Goal: Task Accomplishment & Management: Complete application form

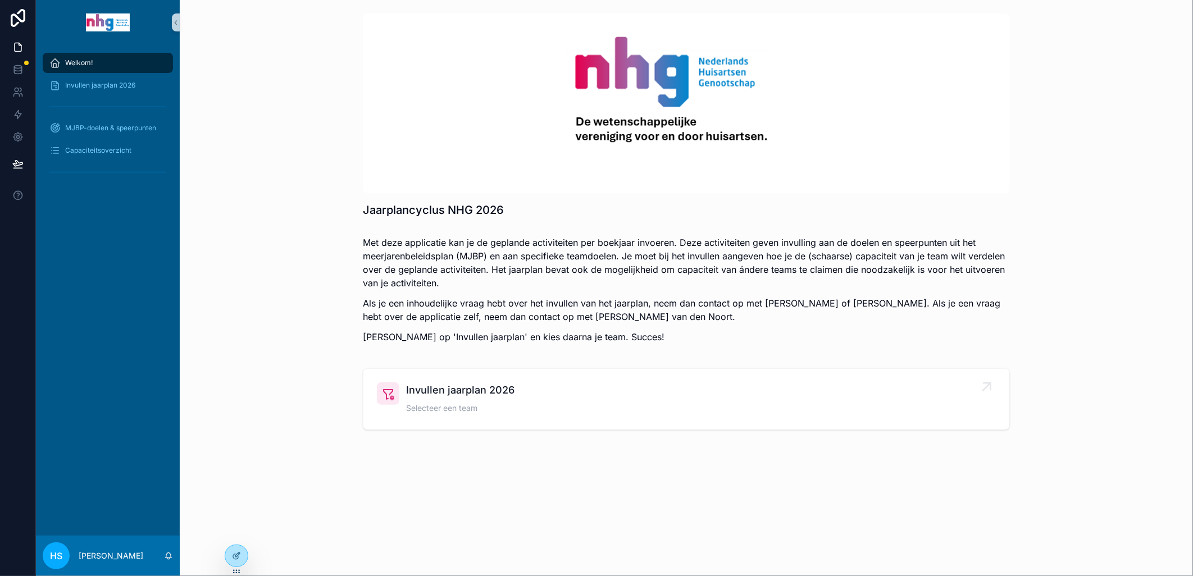
click at [484, 395] on span "Invullen jaarplan 2026" at bounding box center [460, 391] width 108 height 16
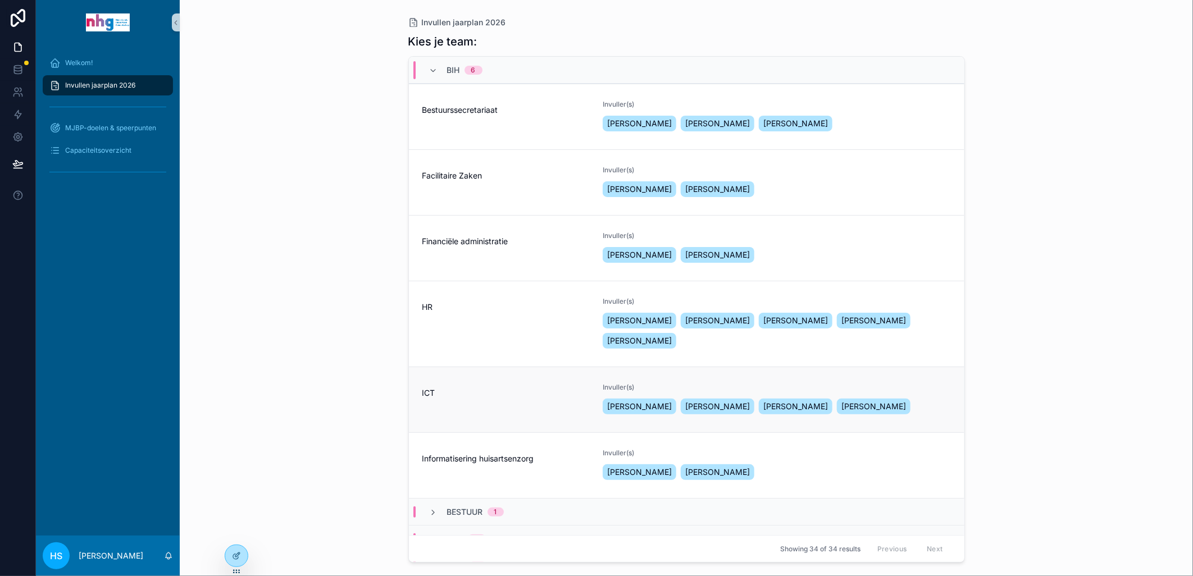
click at [423, 393] on span "ICT" at bounding box center [505, 393] width 167 height 11
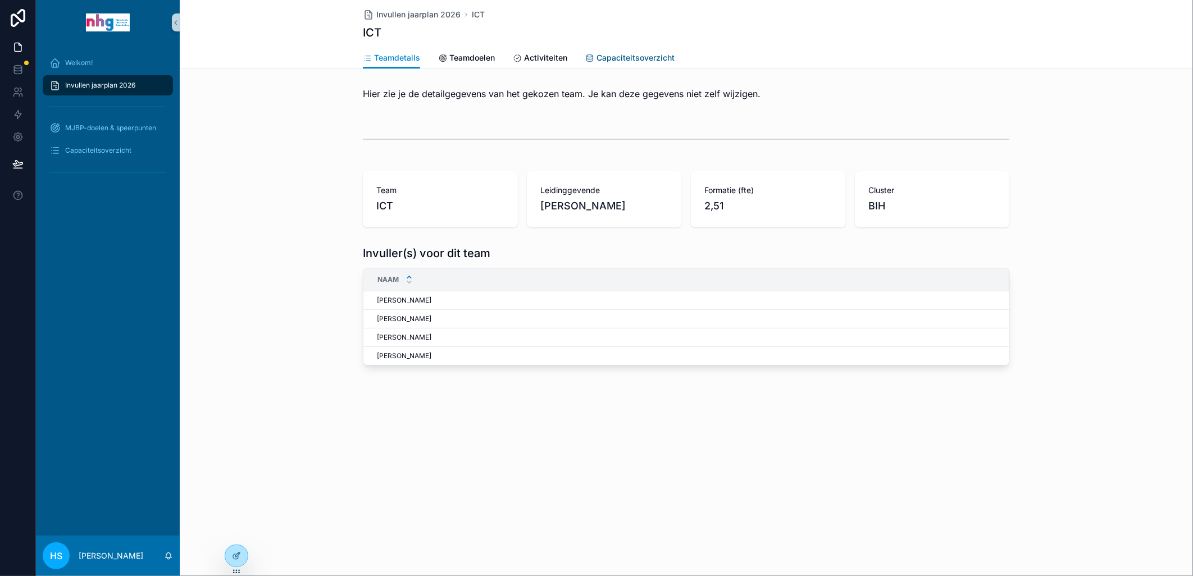
click at [621, 60] on span "Capaciteitsoverzicht" at bounding box center [636, 57] width 78 height 11
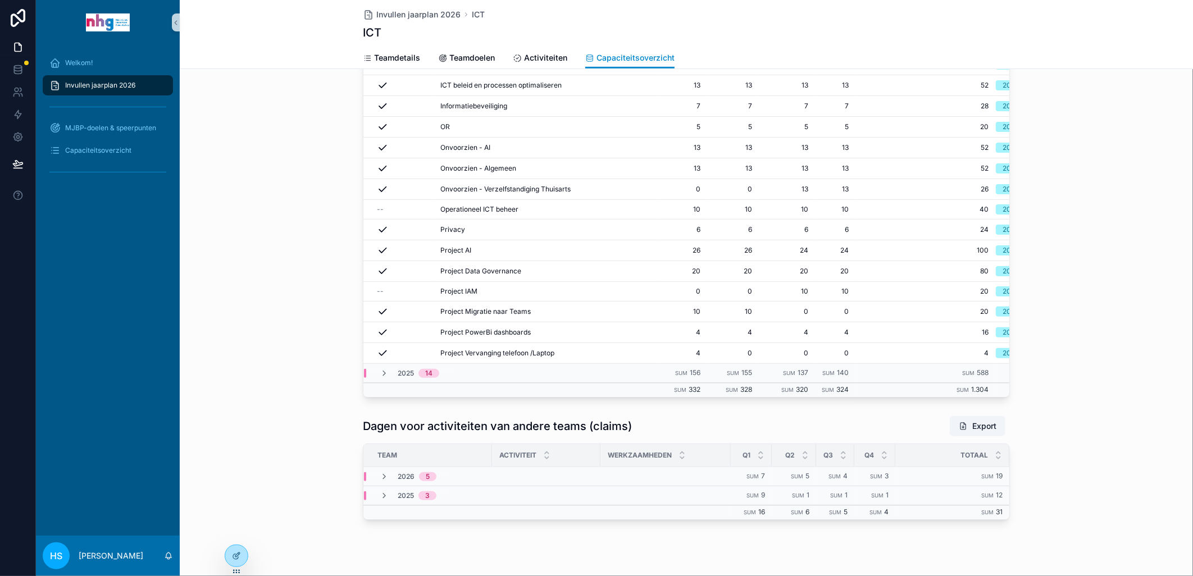
scroll to position [389, 0]
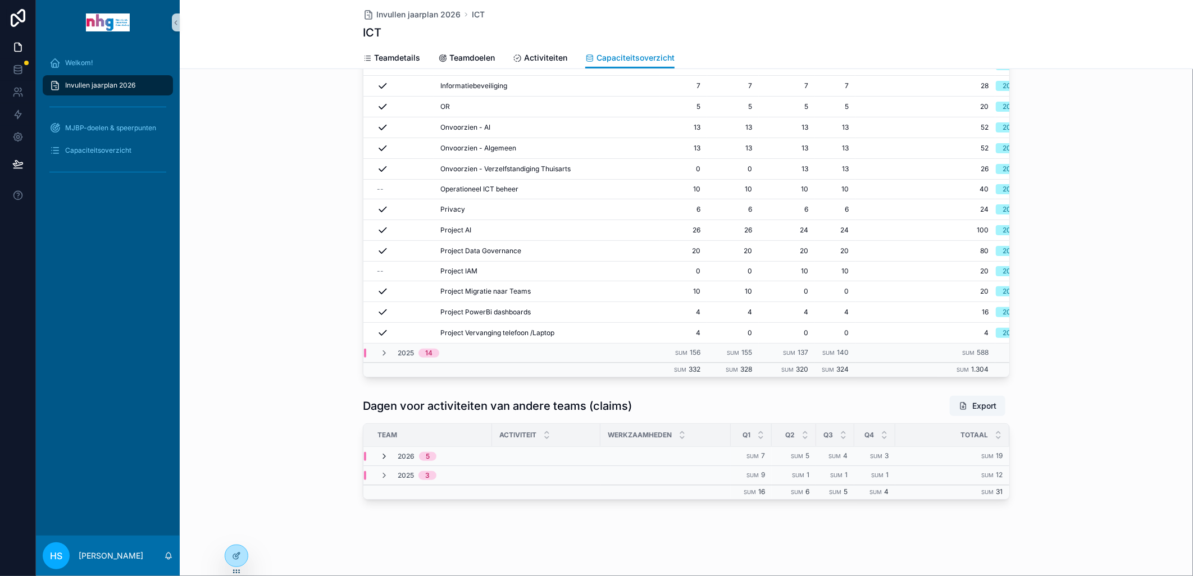
click at [380, 457] on icon "scrollable content" at bounding box center [384, 456] width 9 height 9
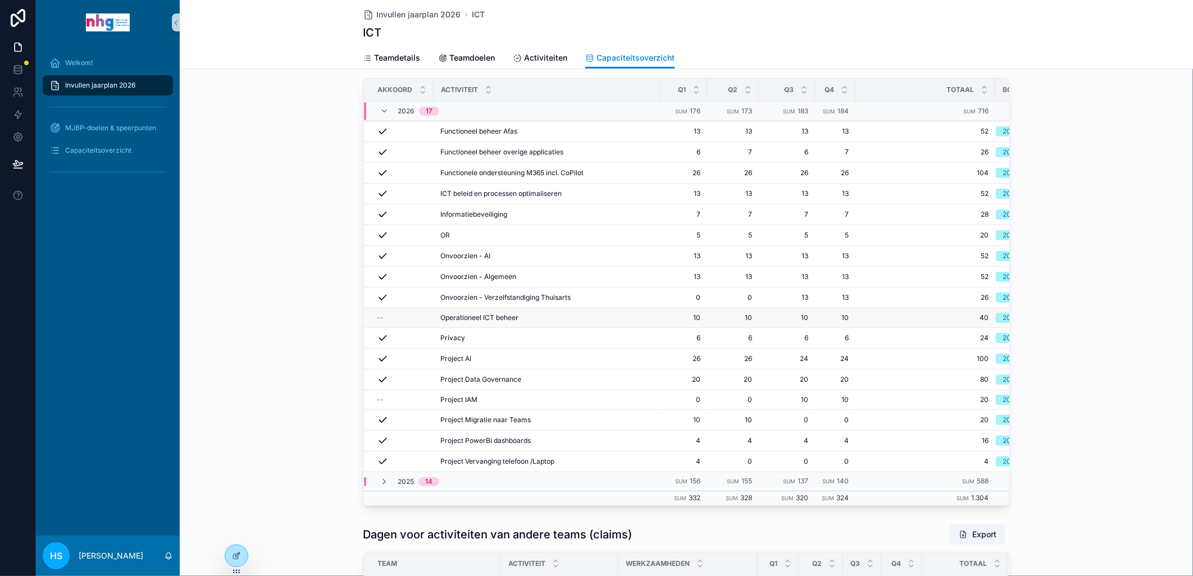
scroll to position [257, 0]
click at [568, 361] on td "Project AI Project AI" at bounding box center [547, 358] width 226 height 21
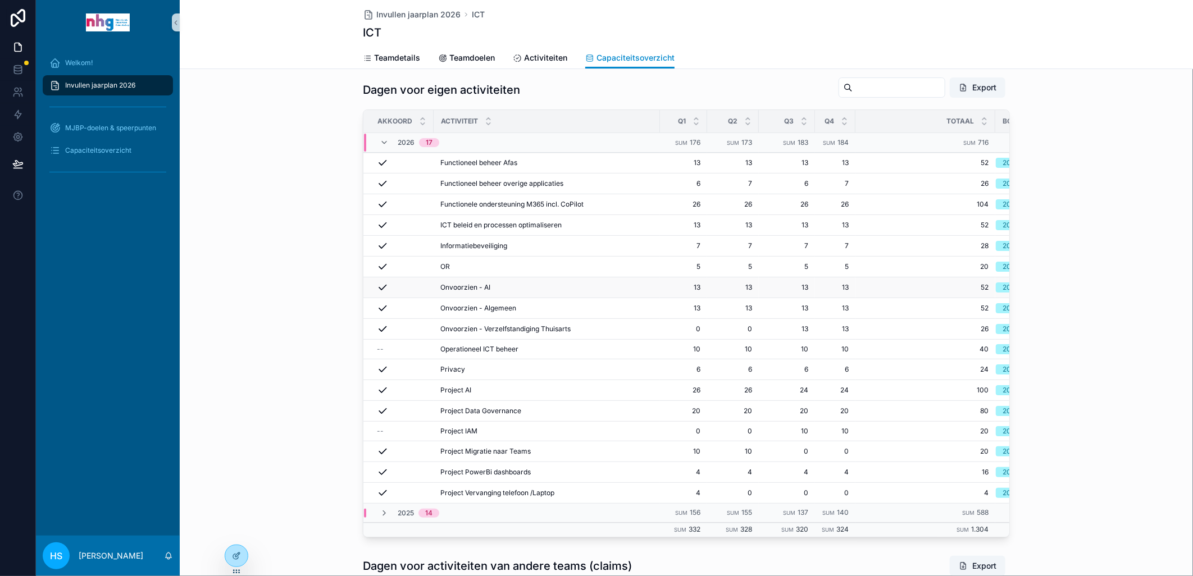
scroll to position [231, 0]
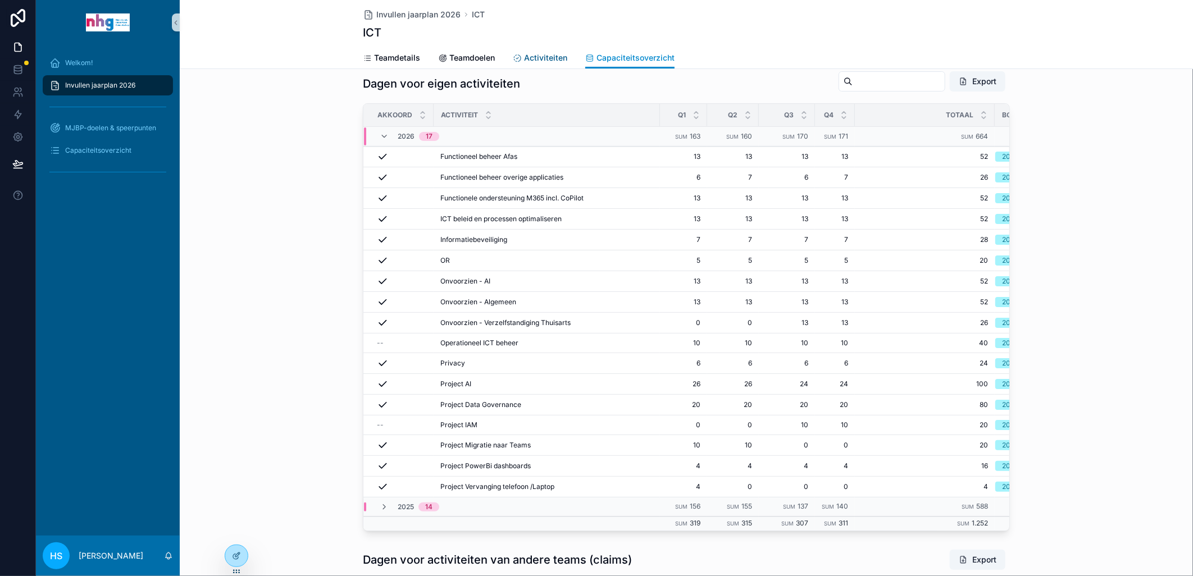
click at [541, 58] on span "Activiteiten" at bounding box center [545, 57] width 43 height 11
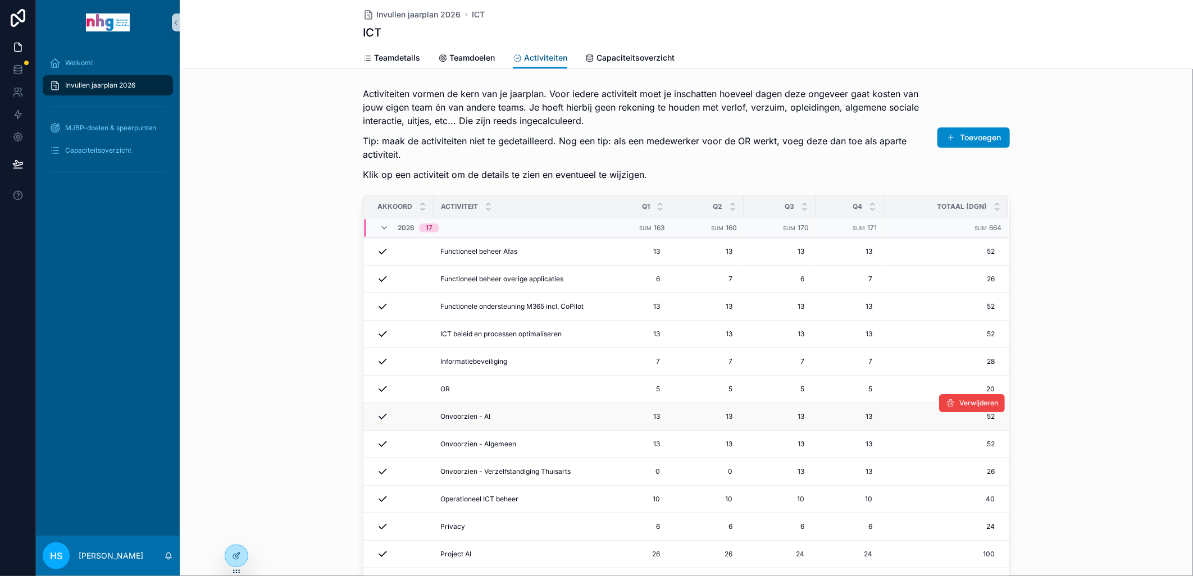
scroll to position [92, 0]
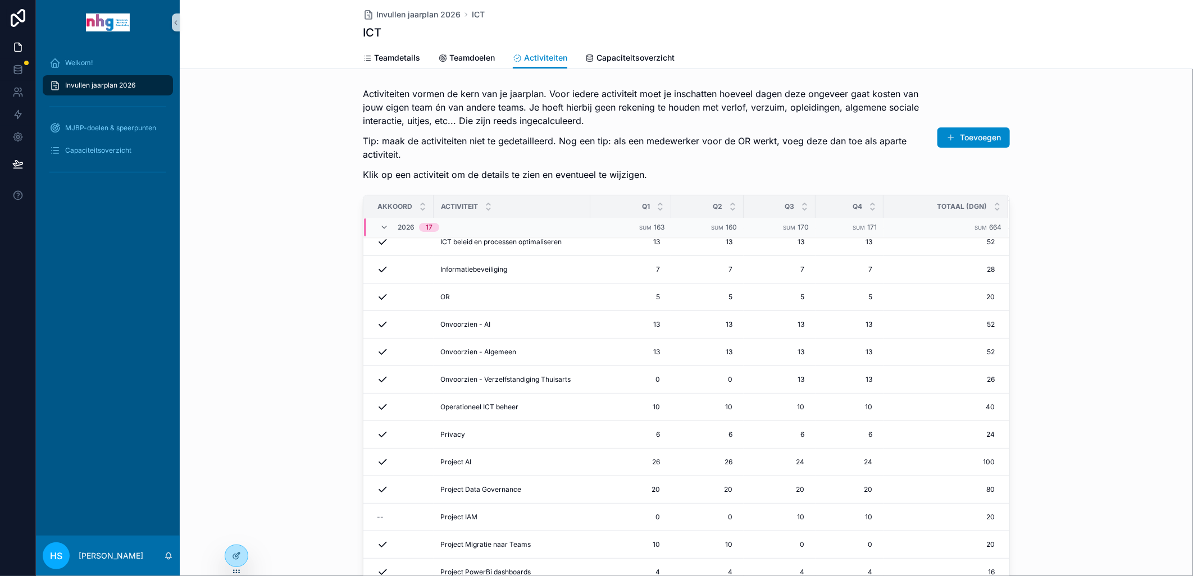
click at [271, 398] on div "Activiteiten vormen de kern van je jaarplan. Voor iedere activiteit moet je ins…" at bounding box center [686, 358] width 1013 height 551
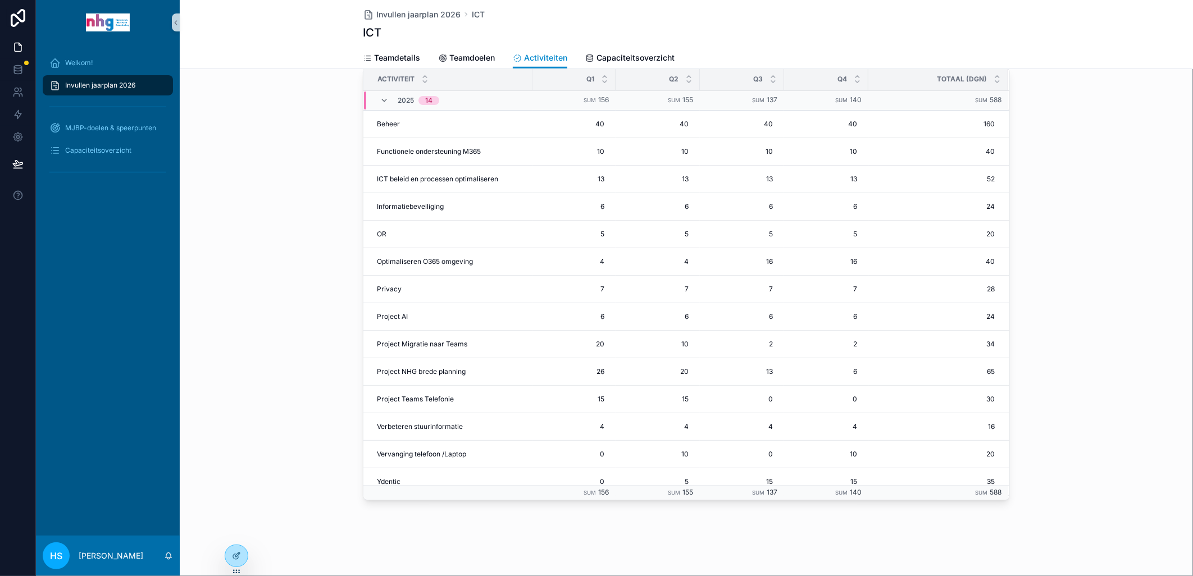
scroll to position [63, 0]
